Goal: Transaction & Acquisition: Subscribe to service/newsletter

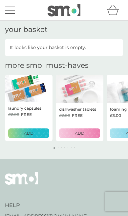
click at [29, 133] on p "ADD" at bounding box center [29, 133] width 10 height 6
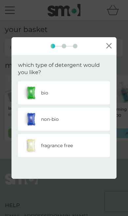
click at [52, 95] on div "bio" at bounding box center [64, 92] width 82 height 16
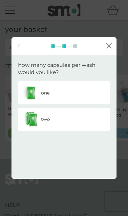
click at [55, 122] on div "two" at bounding box center [64, 119] width 82 height 16
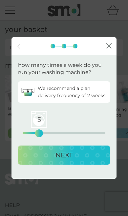
click at [68, 156] on p "NEXT" at bounding box center [64, 155] width 17 height 11
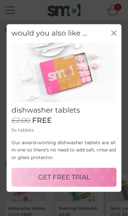
click at [73, 175] on p "GET FREE TRIAL" at bounding box center [64, 177] width 52 height 11
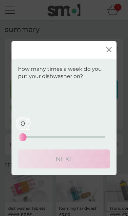
click at [23, 138] on div "0" at bounding box center [22, 136] width 3 height 3
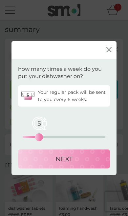
click at [66, 159] on p "NEXT" at bounding box center [64, 158] width 17 height 11
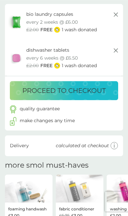
click at [78, 92] on p "proceed to checkout" at bounding box center [64, 90] width 84 height 11
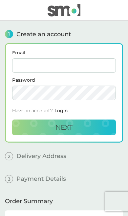
click at [39, 67] on input "Email" at bounding box center [64, 65] width 104 height 14
type input "[EMAIL_ADDRESS][DOMAIN_NAME]"
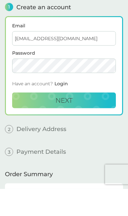
click at [68, 123] on span "Next" at bounding box center [64, 127] width 17 height 8
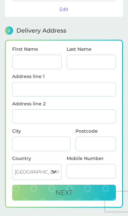
scroll to position [79, 0]
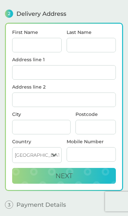
click at [44, 47] on input "First Name" at bounding box center [37, 45] width 50 height 14
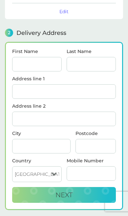
type input "[PERSON_NAME]"
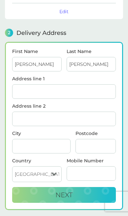
type input "60"
type input "[GEOGRAPHIC_DATA]"
type input "Highworth, [GEOGRAPHIC_DATA]"
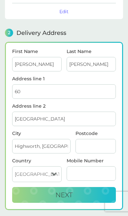
type input "SN6 7BL"
type input "07930442616"
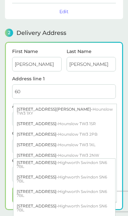
scroll to position [319, 0]
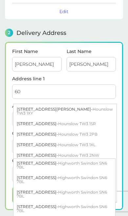
click at [48, 187] on div "[STREET_ADDRESS]" at bounding box center [64, 194] width 102 height 14
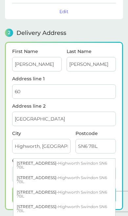
type input "[STREET_ADDRESS]"
type input "Swindon"
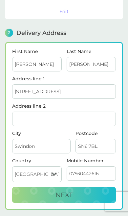
click at [59, 196] on span "Next" at bounding box center [64, 195] width 17 height 8
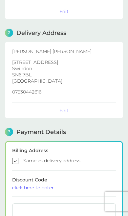
checkbox input "true"
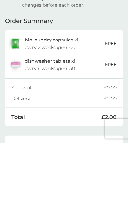
scroll to position [311, 0]
